Goal: Navigation & Orientation: Understand site structure

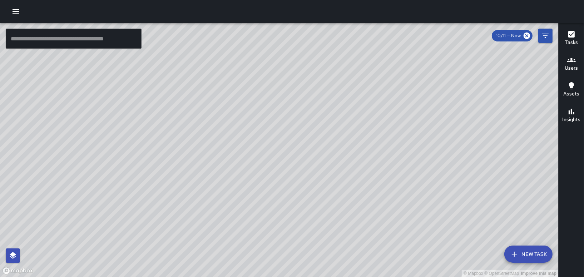
drag, startPoint x: 336, startPoint y: 66, endPoint x: 393, endPoint y: 130, distance: 85.1
click at [393, 130] on div "© Mapbox © OpenStreetMap Improve this map" at bounding box center [279, 150] width 558 height 254
click at [577, 60] on div "Users" at bounding box center [571, 64] width 13 height 16
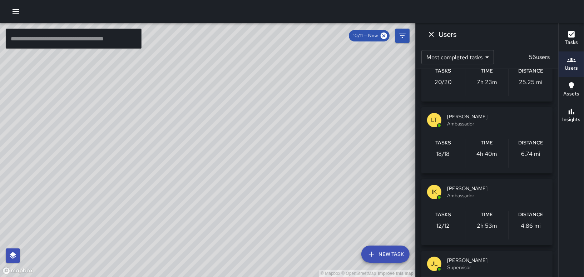
scroll to position [751, 0]
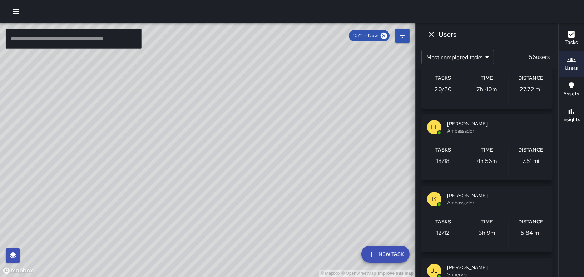
drag, startPoint x: 133, startPoint y: 163, endPoint x: 232, endPoint y: 130, distance: 104.0
click at [232, 130] on div "© Mapbox © OpenStreetMap Improve this map" at bounding box center [207, 150] width 415 height 254
drag, startPoint x: 154, startPoint y: 76, endPoint x: 209, endPoint y: 164, distance: 104.1
click at [209, 164] on div "© Mapbox © OpenStreetMap Improve this map" at bounding box center [207, 150] width 415 height 254
drag, startPoint x: 217, startPoint y: 200, endPoint x: 131, endPoint y: 116, distance: 120.1
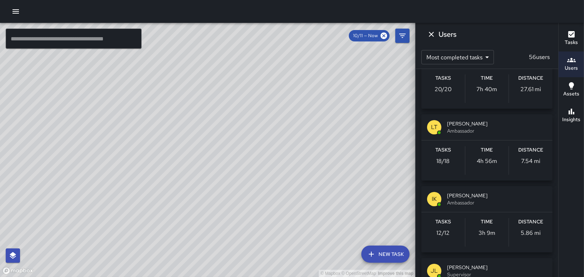
click at [131, 116] on div "© Mapbox © OpenStreetMap Improve this map" at bounding box center [207, 150] width 415 height 254
drag, startPoint x: 129, startPoint y: 108, endPoint x: 237, endPoint y: 108, distance: 108.0
click at [232, 109] on div "© Mapbox © OpenStreetMap Improve this map" at bounding box center [207, 150] width 415 height 254
drag, startPoint x: 369, startPoint y: 109, endPoint x: 278, endPoint y: 188, distance: 120.6
click at [278, 188] on div "© Mapbox © OpenStreetMap Improve this map" at bounding box center [207, 150] width 415 height 254
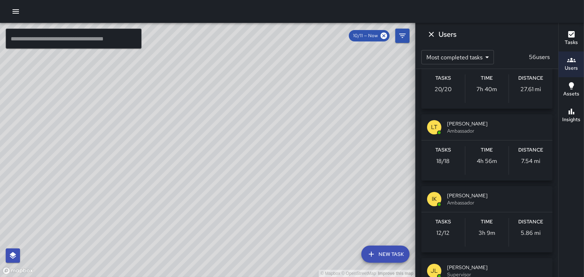
drag, startPoint x: 318, startPoint y: 171, endPoint x: 269, endPoint y: 141, distance: 57.4
click at [269, 141] on div "© Mapbox © OpenStreetMap Improve this map" at bounding box center [207, 150] width 415 height 254
drag, startPoint x: 348, startPoint y: 153, endPoint x: 206, endPoint y: 193, distance: 147.6
click at [219, 194] on div "© Mapbox © OpenStreetMap Improve this map" at bounding box center [207, 150] width 415 height 254
drag, startPoint x: 394, startPoint y: 203, endPoint x: 324, endPoint y: 144, distance: 91.3
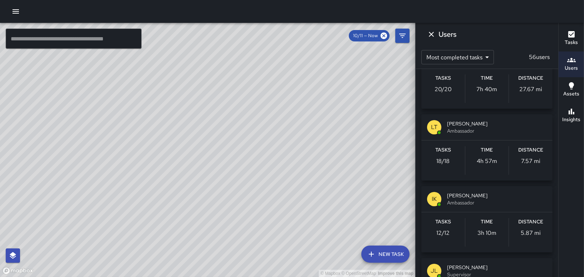
click at [324, 144] on div "© Mapbox © OpenStreetMap Improve this map" at bounding box center [207, 150] width 415 height 254
drag, startPoint x: 198, startPoint y: 137, endPoint x: 280, endPoint y: 171, distance: 88.1
click at [280, 171] on div "© Mapbox © OpenStreetMap Improve this map" at bounding box center [207, 150] width 415 height 254
drag, startPoint x: 125, startPoint y: 208, endPoint x: 305, endPoint y: 98, distance: 210.7
click at [305, 98] on div "© Mapbox © OpenStreetMap Improve this map" at bounding box center [207, 150] width 415 height 254
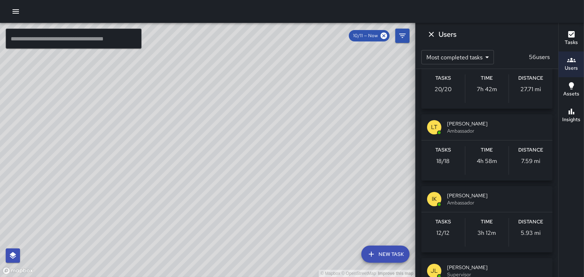
drag, startPoint x: 257, startPoint y: 68, endPoint x: 263, endPoint y: 105, distance: 38.4
click at [263, 105] on div "© Mapbox © OpenStreetMap Improve this map" at bounding box center [207, 150] width 415 height 254
click at [438, 34] on button "Dismiss" at bounding box center [431, 34] width 14 height 14
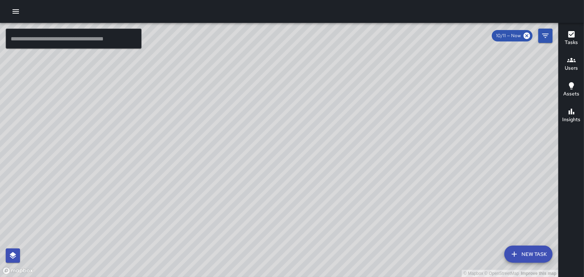
drag, startPoint x: 436, startPoint y: 120, endPoint x: 472, endPoint y: 201, distance: 88.0
click at [472, 201] on div "© Mapbox © OpenStreetMap Improve this map" at bounding box center [279, 150] width 558 height 254
drag, startPoint x: 401, startPoint y: 116, endPoint x: 406, endPoint y: 234, distance: 117.7
click at [408, 234] on div "© Mapbox © OpenStreetMap Improve this map" at bounding box center [279, 150] width 558 height 254
drag, startPoint x: 383, startPoint y: 106, endPoint x: 423, endPoint y: 200, distance: 102.2
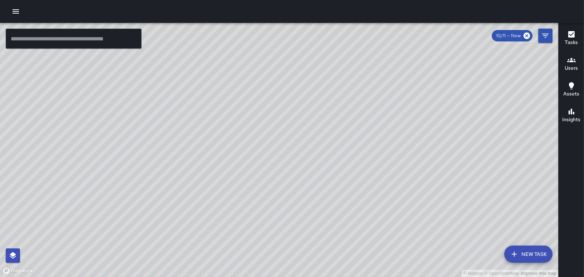
click at [423, 200] on div "© Mapbox © OpenStreetMap Improve this map" at bounding box center [279, 150] width 558 height 254
drag, startPoint x: 423, startPoint y: 115, endPoint x: 426, endPoint y: 185, distance: 70.1
click at [426, 185] on div "© Mapbox © OpenStreetMap Improve this map" at bounding box center [279, 150] width 558 height 254
drag, startPoint x: 293, startPoint y: 167, endPoint x: 410, endPoint y: 173, distance: 117.0
click at [410, 173] on div "© Mapbox © OpenStreetMap Improve this map" at bounding box center [279, 150] width 558 height 254
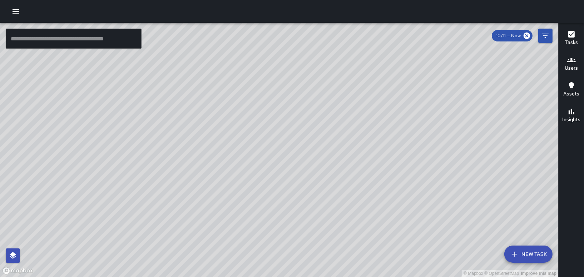
drag, startPoint x: 410, startPoint y: 173, endPoint x: 419, endPoint y: 217, distance: 45.2
click at [419, 217] on div "© Mapbox © OpenStreetMap Improve this map" at bounding box center [279, 150] width 558 height 254
drag, startPoint x: 354, startPoint y: 230, endPoint x: 300, endPoint y: 75, distance: 164.6
click at [313, 66] on div "© Mapbox © OpenStreetMap Improve this map" at bounding box center [279, 150] width 558 height 254
drag, startPoint x: 228, startPoint y: 222, endPoint x: 262, endPoint y: 102, distance: 124.2
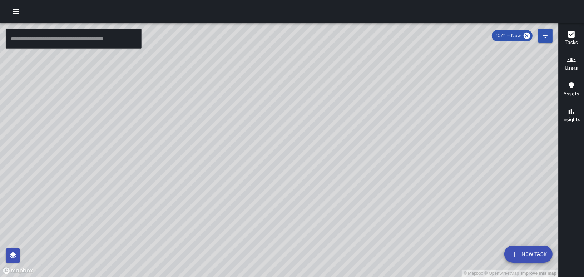
click at [262, 102] on div "© Mapbox © OpenStreetMap Improve this map" at bounding box center [279, 150] width 558 height 254
drag, startPoint x: 457, startPoint y: 180, endPoint x: 390, endPoint y: 161, distance: 69.9
click at [390, 161] on div "© Mapbox © OpenStreetMap Improve this map" at bounding box center [279, 150] width 558 height 254
drag, startPoint x: 470, startPoint y: 68, endPoint x: 275, endPoint y: 172, distance: 221.0
click at [275, 172] on div "© Mapbox © OpenStreetMap Improve this map" at bounding box center [279, 150] width 558 height 254
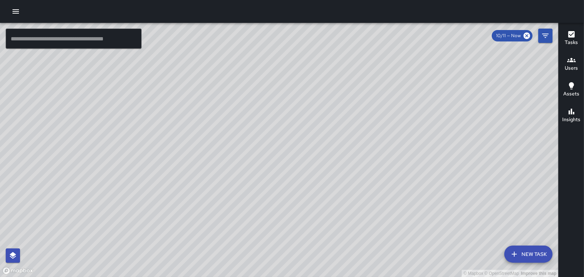
drag, startPoint x: 392, startPoint y: 101, endPoint x: 329, endPoint y: 134, distance: 71.0
click at [330, 134] on div "© Mapbox © OpenStreetMap Improve this map" at bounding box center [279, 150] width 558 height 254
drag, startPoint x: 352, startPoint y: 98, endPoint x: 309, endPoint y: 170, distance: 83.5
click at [309, 170] on div "© Mapbox © OpenStreetMap Improve this map" at bounding box center [279, 150] width 558 height 254
drag, startPoint x: 490, startPoint y: 184, endPoint x: 418, endPoint y: 123, distance: 94.4
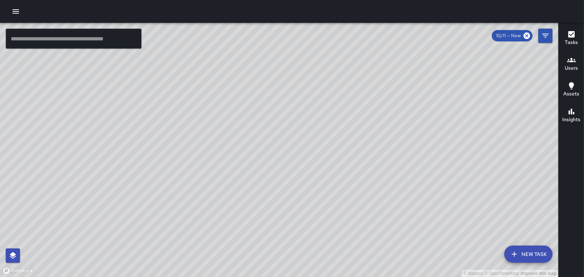
click at [418, 123] on div "© Mapbox © OpenStreetMap Improve this map" at bounding box center [279, 150] width 558 height 254
drag, startPoint x: 417, startPoint y: 133, endPoint x: 426, endPoint y: 143, distance: 13.4
click at [426, 143] on div "© Mapbox © OpenStreetMap Improve this map" at bounding box center [279, 150] width 558 height 254
drag, startPoint x: 332, startPoint y: 68, endPoint x: 390, endPoint y: 138, distance: 90.4
click at [391, 138] on div "© Mapbox © OpenStreetMap Improve this map" at bounding box center [279, 150] width 558 height 254
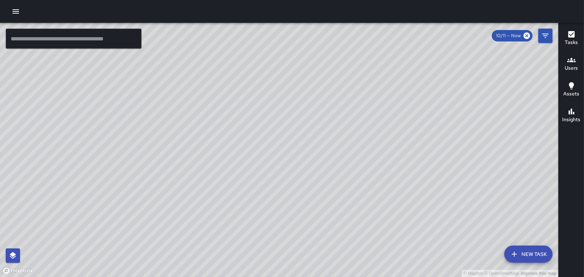
drag, startPoint x: 396, startPoint y: 125, endPoint x: 313, endPoint y: 241, distance: 142.7
click at [313, 241] on div "© Mapbox © OpenStreetMap Improve this map" at bounding box center [279, 150] width 558 height 254
drag, startPoint x: 247, startPoint y: 185, endPoint x: 313, endPoint y: 133, distance: 83.5
click at [313, 133] on div "© Mapbox © OpenStreetMap Improve this map" at bounding box center [279, 150] width 558 height 254
click at [489, 84] on div "© Mapbox © OpenStreetMap Improve this map" at bounding box center [279, 150] width 558 height 254
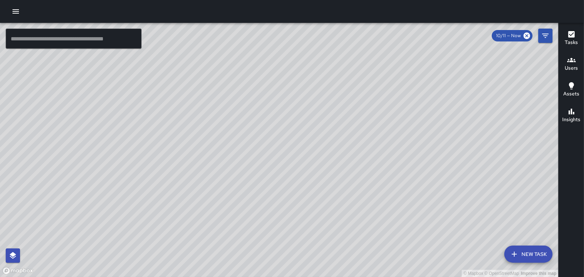
drag, startPoint x: 310, startPoint y: 182, endPoint x: 315, endPoint y: 188, distance: 7.9
click at [311, 192] on div "© Mapbox © OpenStreetMap Improve this map" at bounding box center [279, 150] width 558 height 254
drag, startPoint x: 321, startPoint y: 78, endPoint x: 349, endPoint y: 146, distance: 73.1
click at [351, 151] on div "© Mapbox © OpenStreetMap Improve this map" at bounding box center [279, 150] width 558 height 254
drag, startPoint x: 440, startPoint y: 108, endPoint x: 129, endPoint y: 158, distance: 315.5
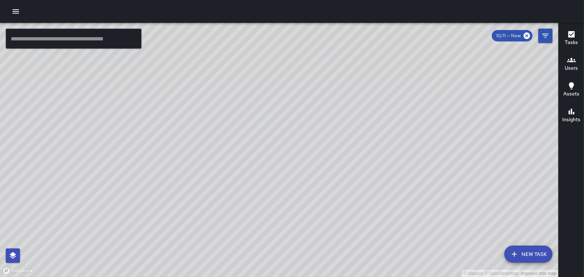
click at [129, 158] on div "© Mapbox © OpenStreetMap Improve this map" at bounding box center [279, 150] width 558 height 254
drag, startPoint x: 406, startPoint y: 119, endPoint x: 251, endPoint y: 140, distance: 157.0
click at [251, 140] on div "© Mapbox © OpenStreetMap Improve this map" at bounding box center [279, 150] width 558 height 254
drag, startPoint x: 412, startPoint y: 183, endPoint x: 359, endPoint y: 64, distance: 129.9
click at [359, 64] on div "© Mapbox © OpenStreetMap Improve this map" at bounding box center [279, 150] width 558 height 254
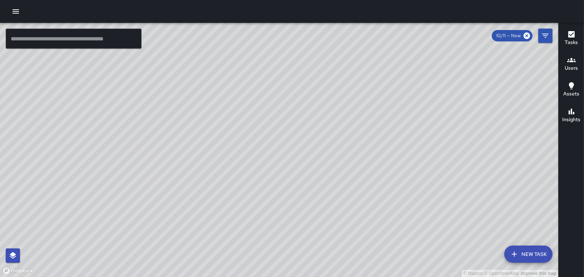
drag, startPoint x: 434, startPoint y: 114, endPoint x: 410, endPoint y: 82, distance: 40.0
click at [410, 74] on div "© Mapbox © OpenStreetMap Improve this map" at bounding box center [279, 150] width 558 height 254
drag, startPoint x: 436, startPoint y: 144, endPoint x: 516, endPoint y: 232, distance: 119.2
click at [529, 237] on div "© Mapbox © OpenStreetMap Improve this map" at bounding box center [279, 150] width 558 height 254
drag, startPoint x: 453, startPoint y: 140, endPoint x: 514, endPoint y: 235, distance: 113.2
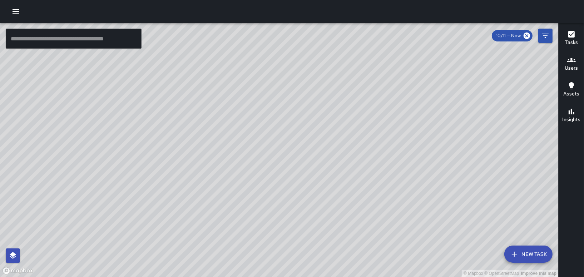
click at [514, 235] on div "© Mapbox © OpenStreetMap Improve this map" at bounding box center [279, 150] width 558 height 254
drag, startPoint x: 502, startPoint y: 156, endPoint x: 508, endPoint y: 189, distance: 33.7
click at [508, 189] on div "© Mapbox © OpenStreetMap Improve this map" at bounding box center [279, 150] width 558 height 254
drag, startPoint x: 520, startPoint y: 209, endPoint x: 536, endPoint y: 228, distance: 25.1
click at [536, 228] on div "© Mapbox © OpenStreetMap Improve this map" at bounding box center [279, 150] width 558 height 254
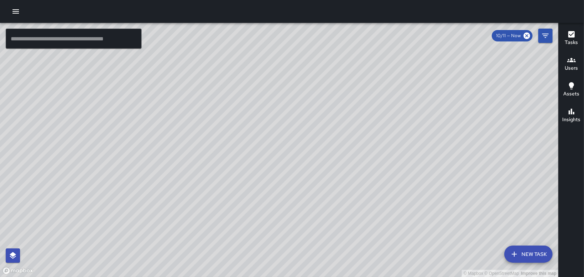
drag, startPoint x: 152, startPoint y: 109, endPoint x: 232, endPoint y: 214, distance: 131.6
click at [232, 214] on div "© Mapbox © OpenStreetMap Improve this map" at bounding box center [279, 150] width 558 height 254
drag, startPoint x: 273, startPoint y: 145, endPoint x: 186, endPoint y: 207, distance: 107.0
click at [181, 218] on div "© Mapbox © OpenStreetMap Improve this map" at bounding box center [279, 150] width 558 height 254
drag, startPoint x: 333, startPoint y: 130, endPoint x: 379, endPoint y: 209, distance: 91.4
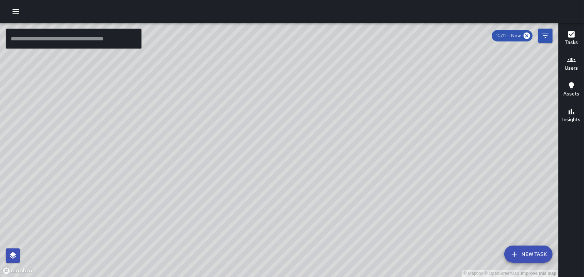
click at [379, 209] on div "© Mapbox © OpenStreetMap Improve this map" at bounding box center [279, 150] width 558 height 254
drag, startPoint x: 381, startPoint y: 201, endPoint x: 374, endPoint y: 107, distance: 94.0
click at [374, 108] on div "© Mapbox © OpenStreetMap Improve this map" at bounding box center [279, 150] width 558 height 254
